Goal: Find specific page/section: Find specific page/section

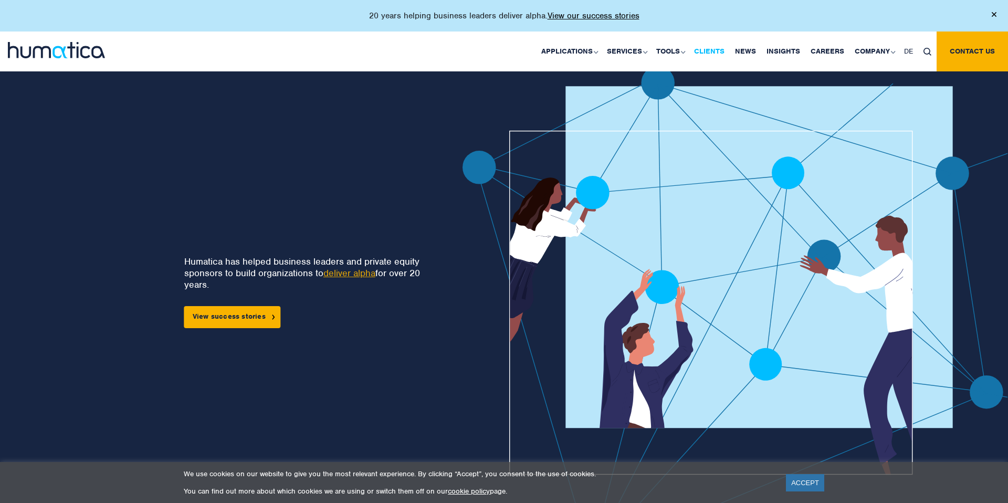
click at [723, 51] on link "Clients" at bounding box center [709, 51] width 41 height 40
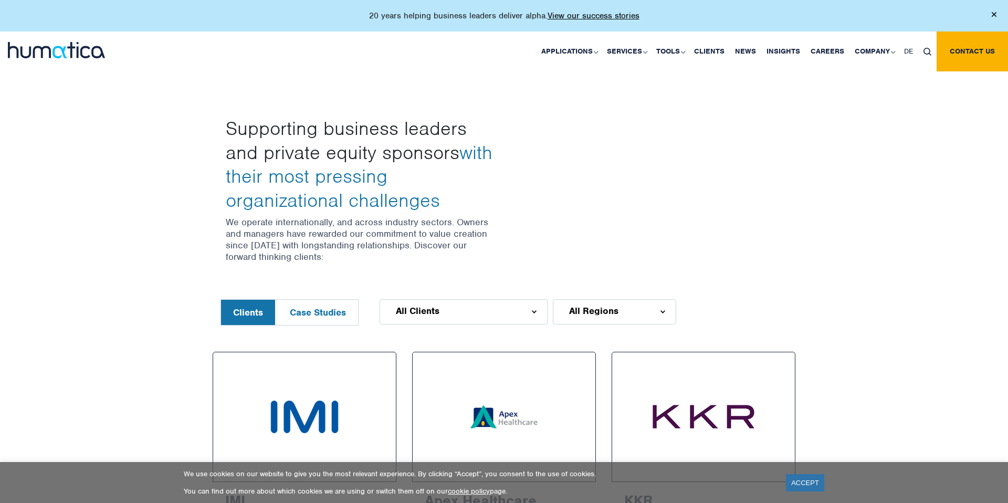
scroll to position [273, 0]
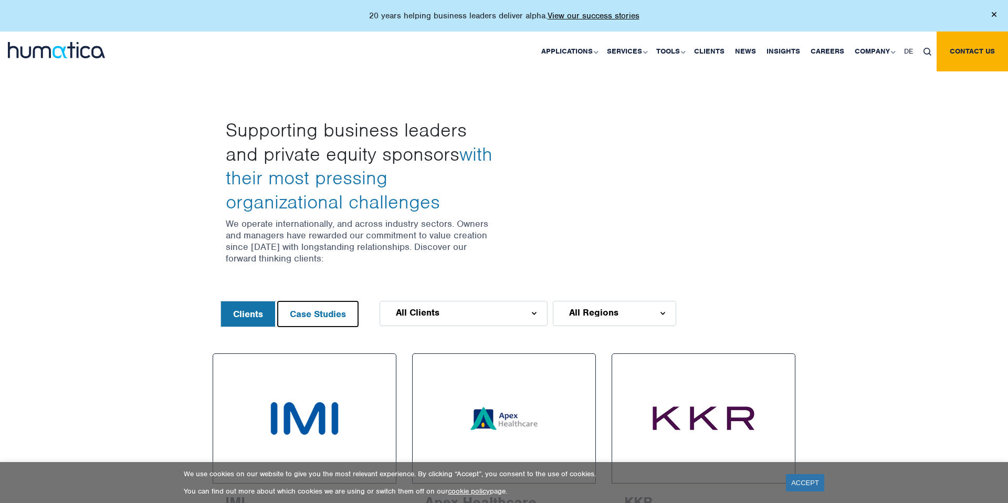
click at [325, 318] on button "Case Studies" at bounding box center [318, 313] width 80 height 25
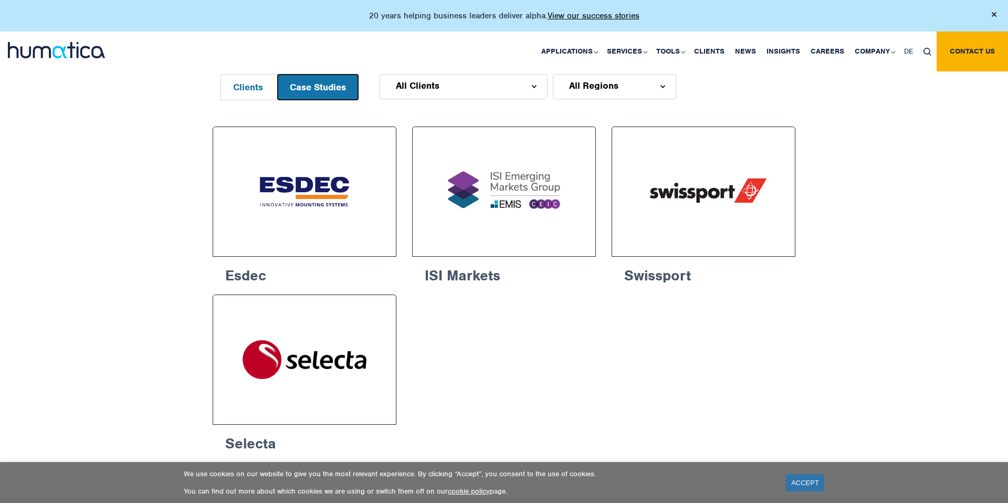
scroll to position [509, 0]
